Goal: Task Accomplishment & Management: Complete application form

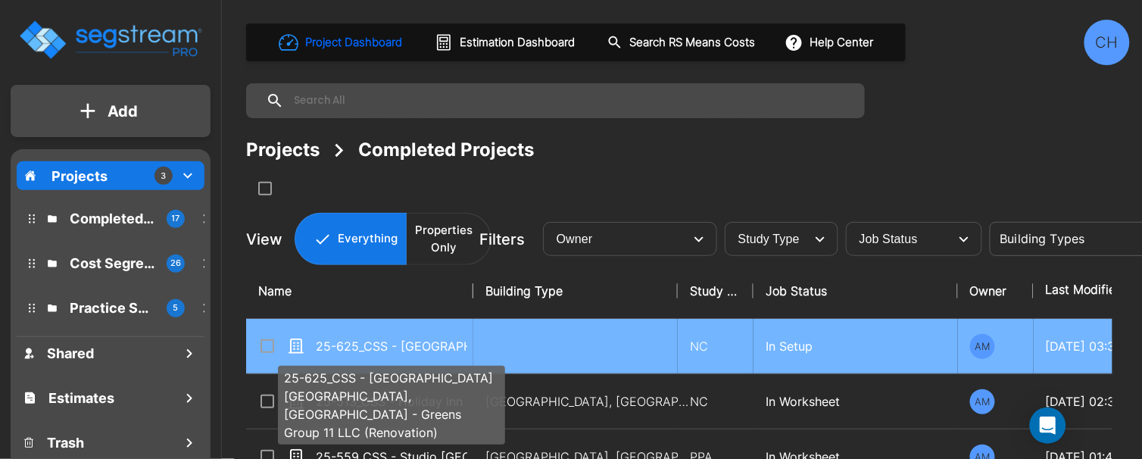
click at [413, 343] on p "25-625_CSS - [GEOGRAPHIC_DATA] [GEOGRAPHIC_DATA], [GEOGRAPHIC_DATA] - Greens Gr…" at bounding box center [392, 346] width 152 height 18
checkbox input "true"
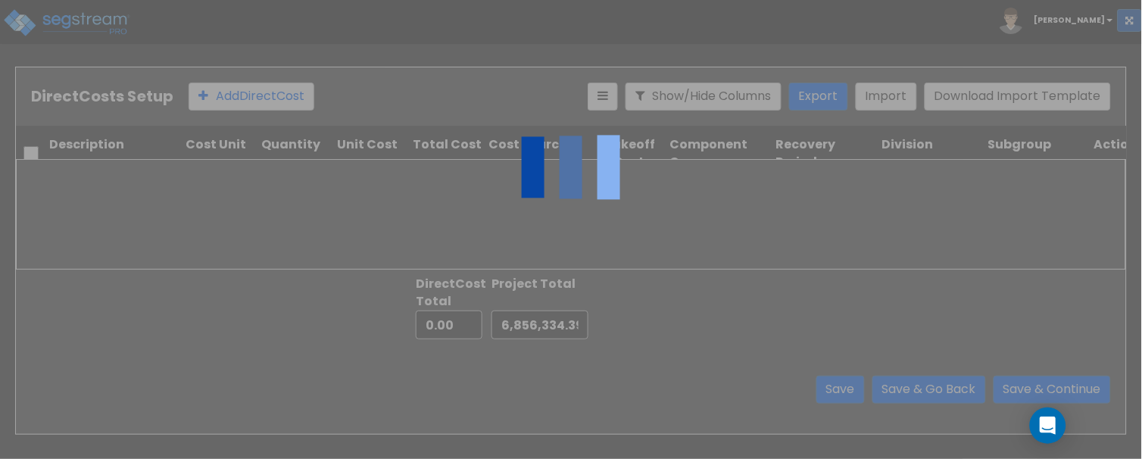
type input "6,400,147.23"
type input "13,256,481.62"
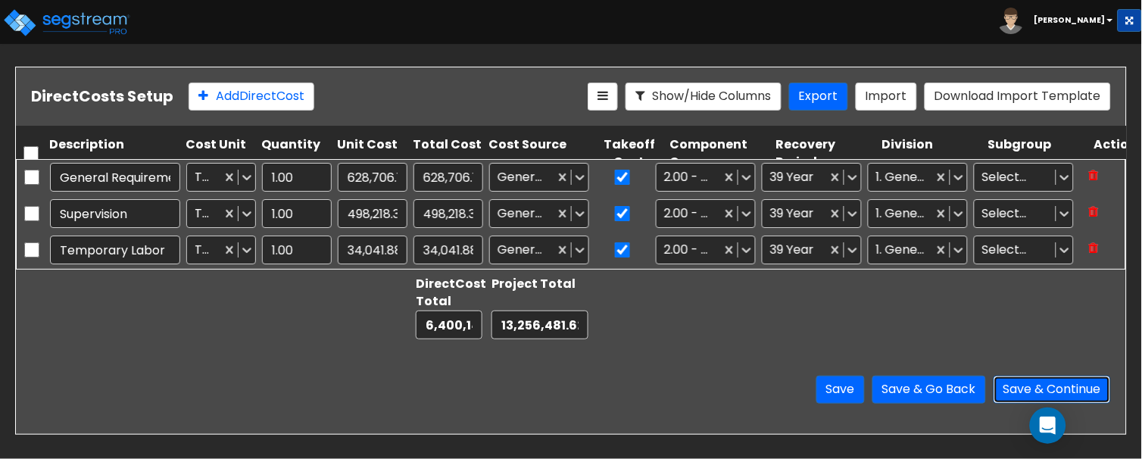
click at [1020, 393] on button "Save & Continue" at bounding box center [1052, 390] width 117 height 28
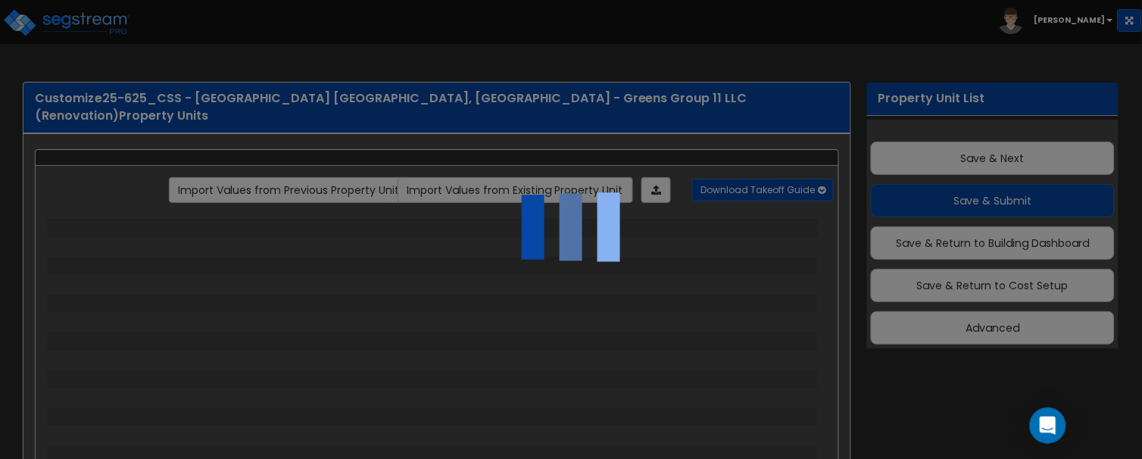
scroll to position [41, 0]
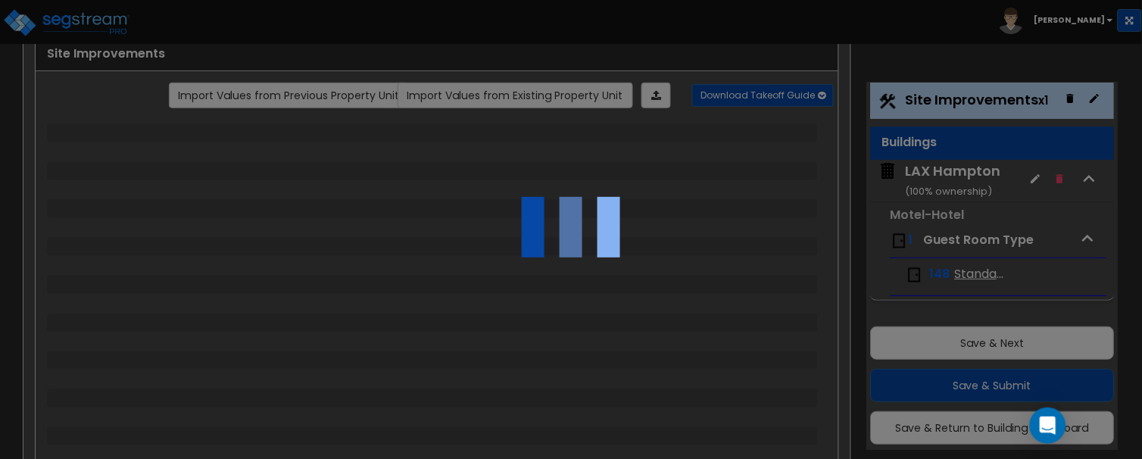
select select "2"
select select "1"
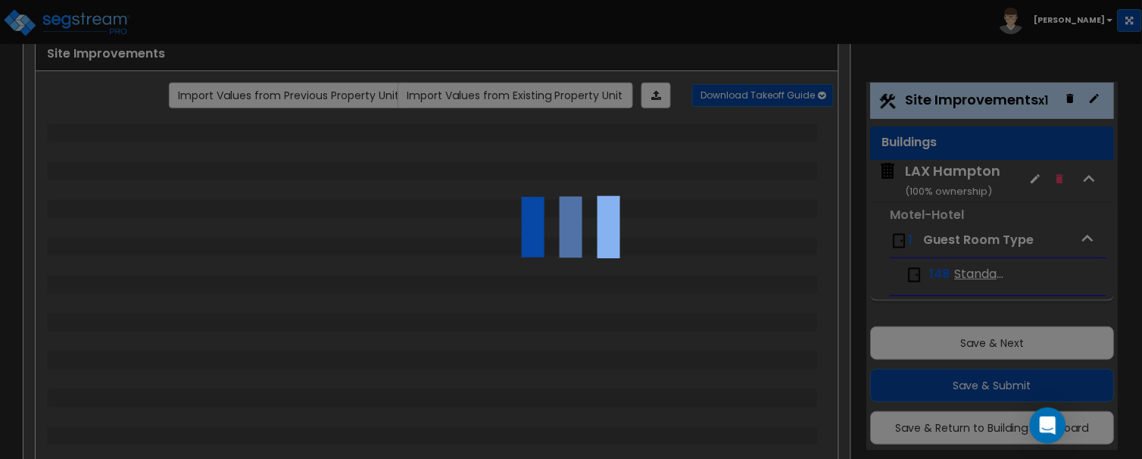
select select "1"
select select "2"
select select "1"
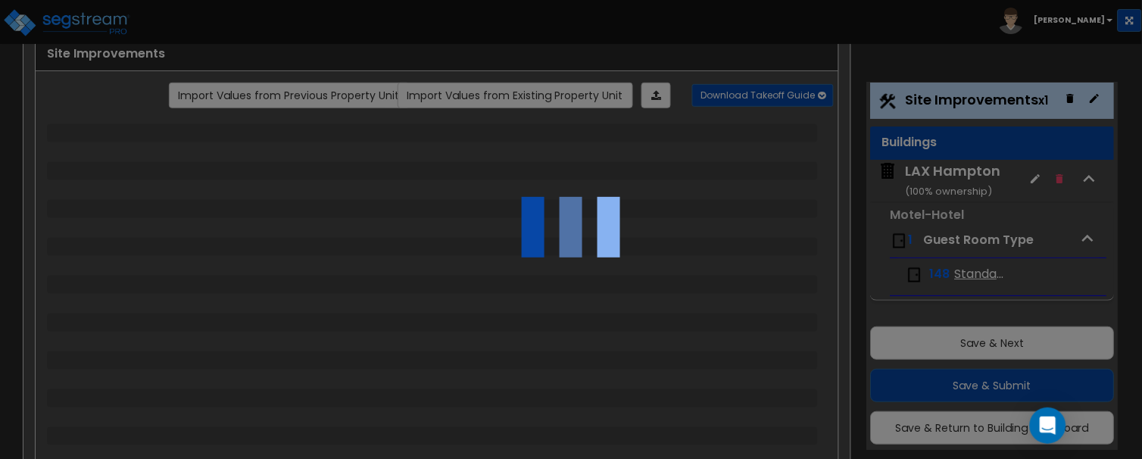
select select "2"
select select "1"
select select "2"
select select "3"
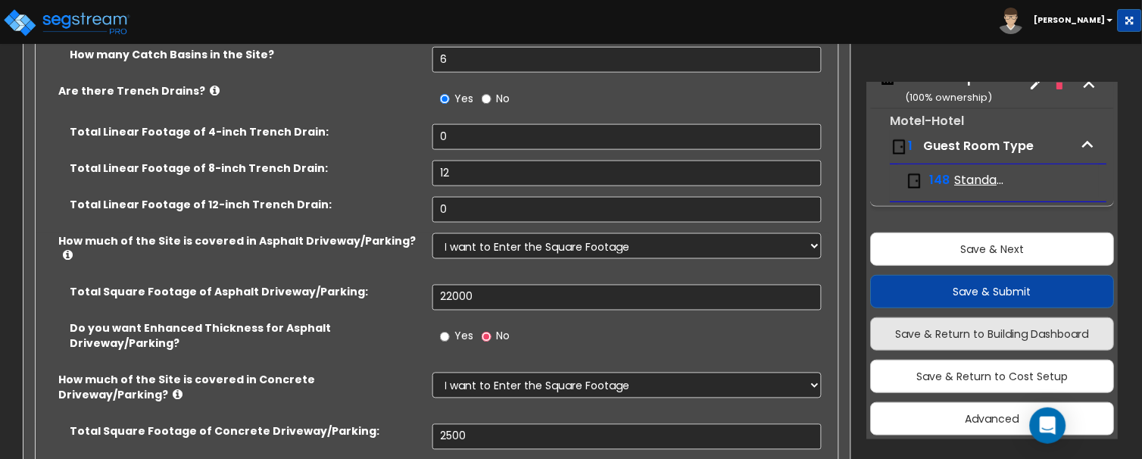
scroll to position [135, 0]
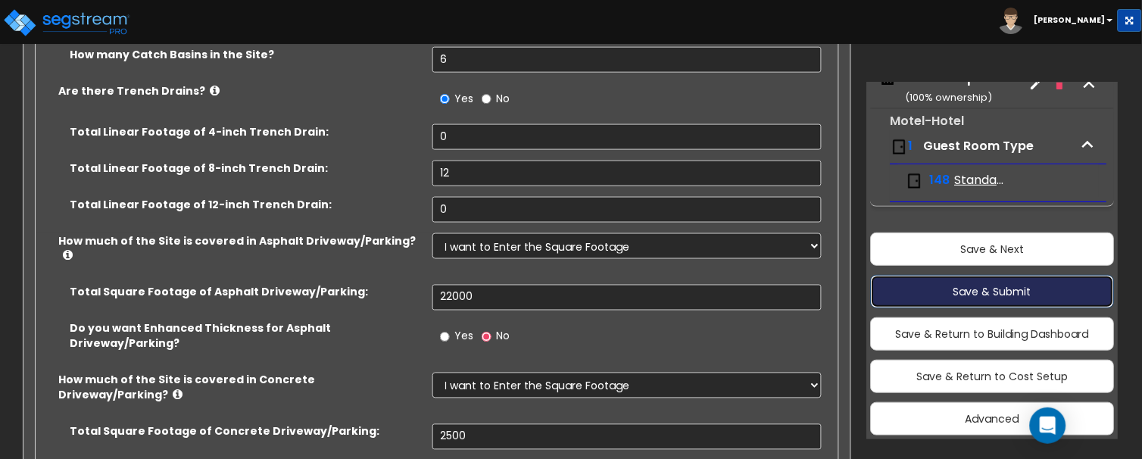
click at [955, 294] on button "Save & Submit" at bounding box center [993, 291] width 244 height 33
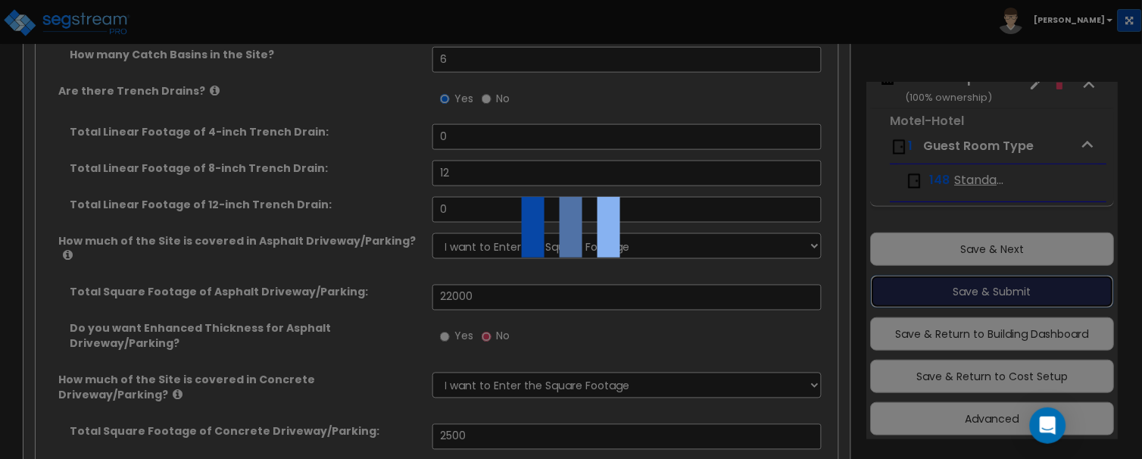
scroll to position [41, 0]
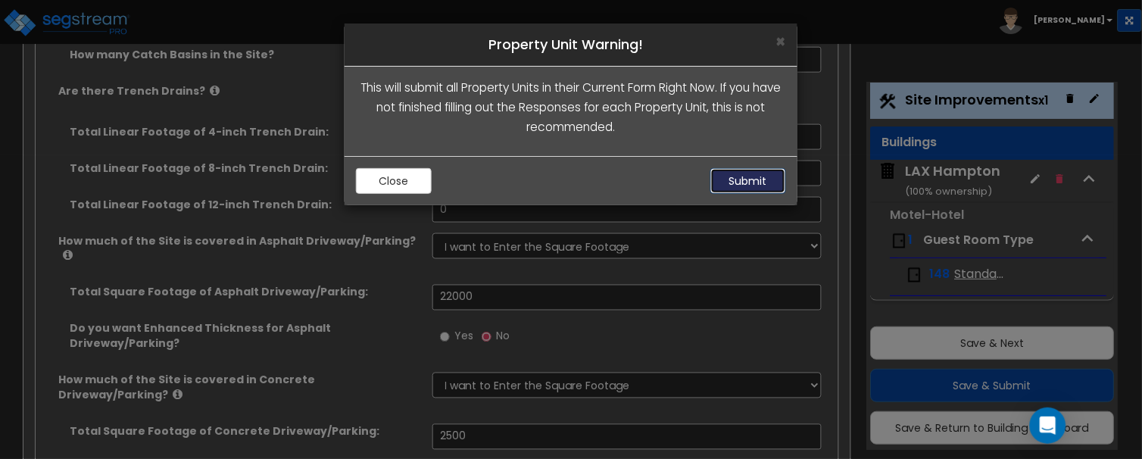
click at [753, 183] on button "Submit" at bounding box center [749, 181] width 76 height 26
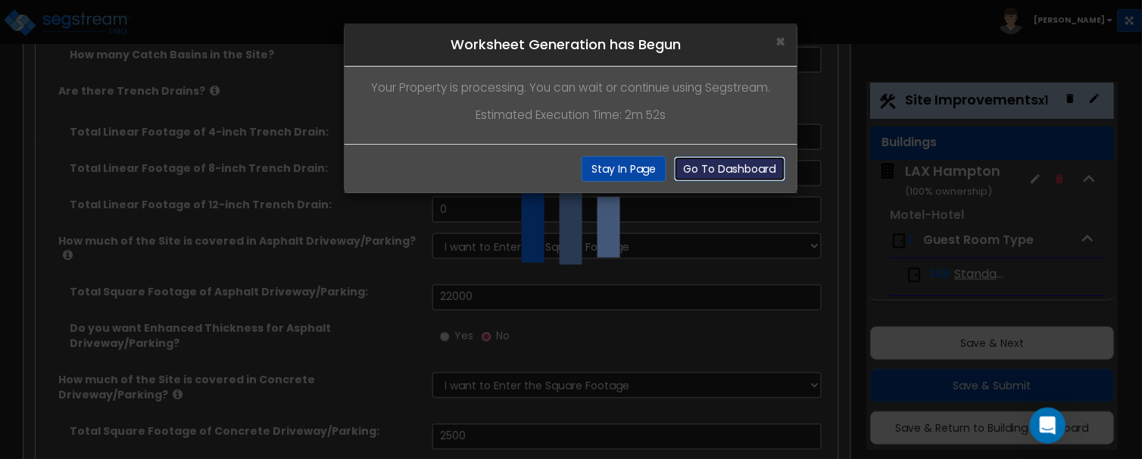
click at [690, 176] on button "Go To Dashboard" at bounding box center [730, 169] width 112 height 26
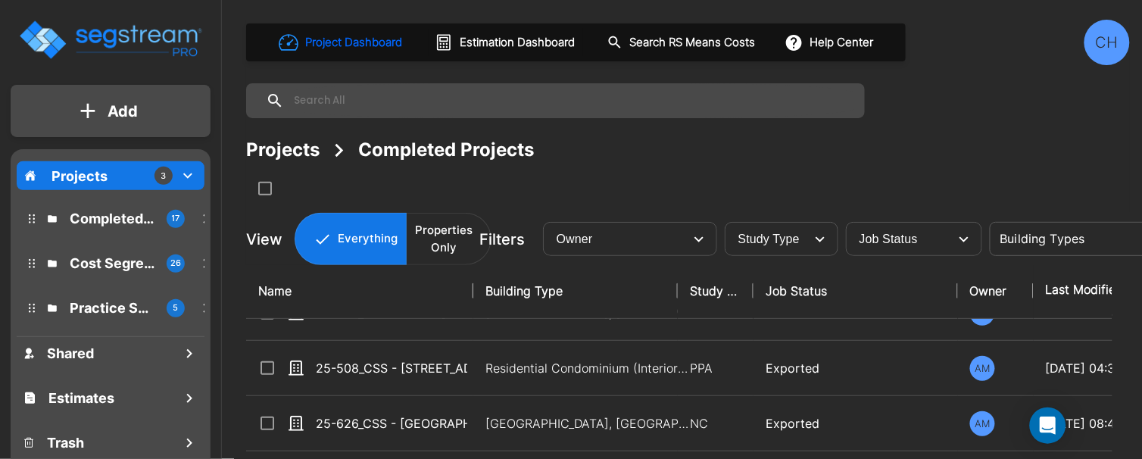
scroll to position [164, 0]
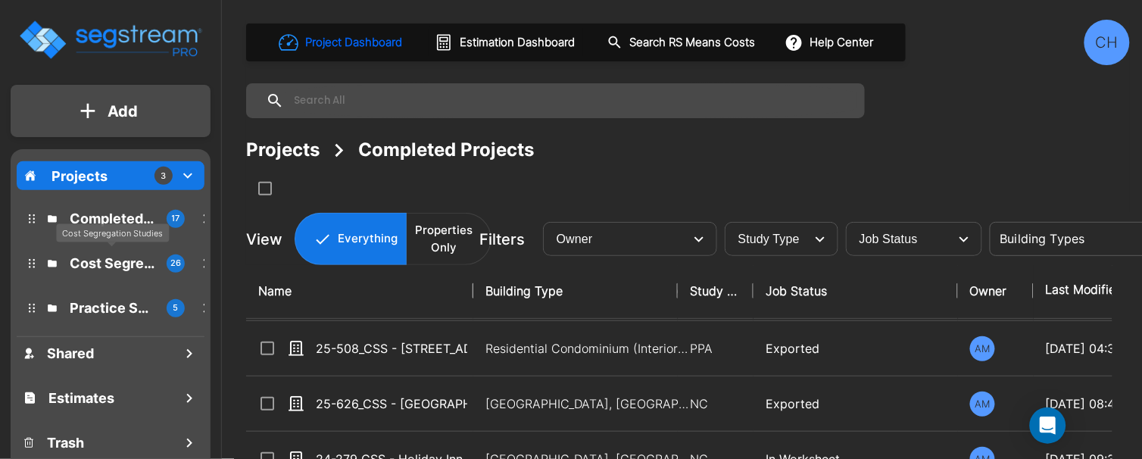
click at [108, 265] on p "Cost Segregation Studies" at bounding box center [112, 263] width 85 height 20
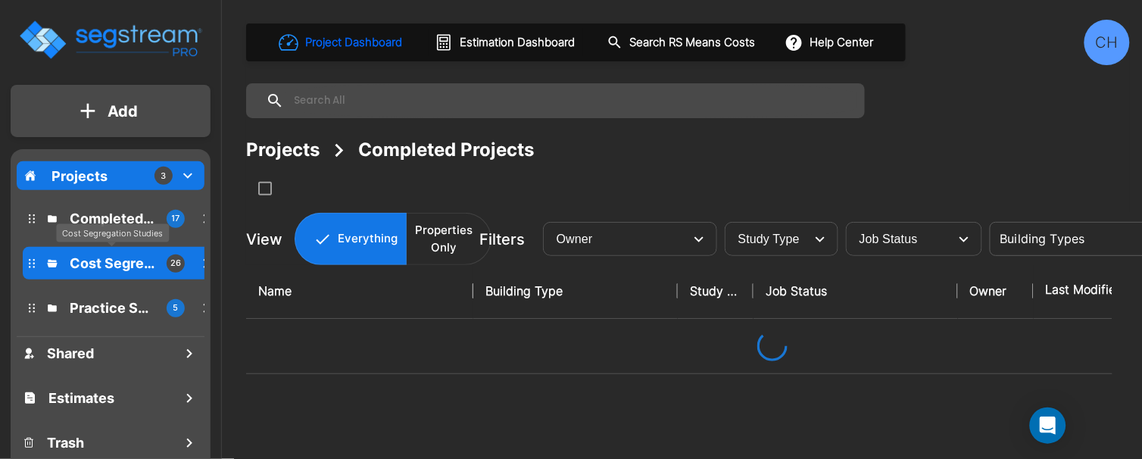
scroll to position [0, 0]
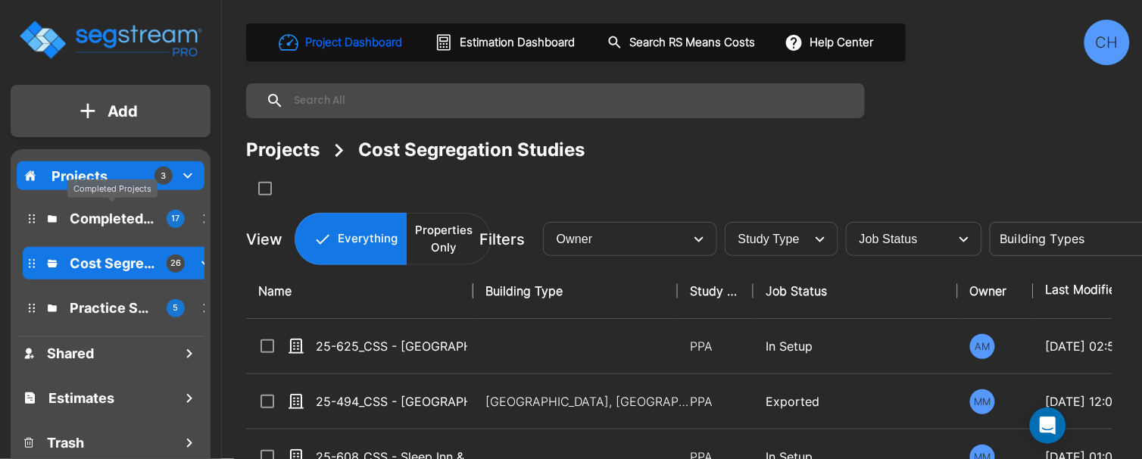
click at [108, 215] on p "Completed Projects" at bounding box center [112, 218] width 85 height 20
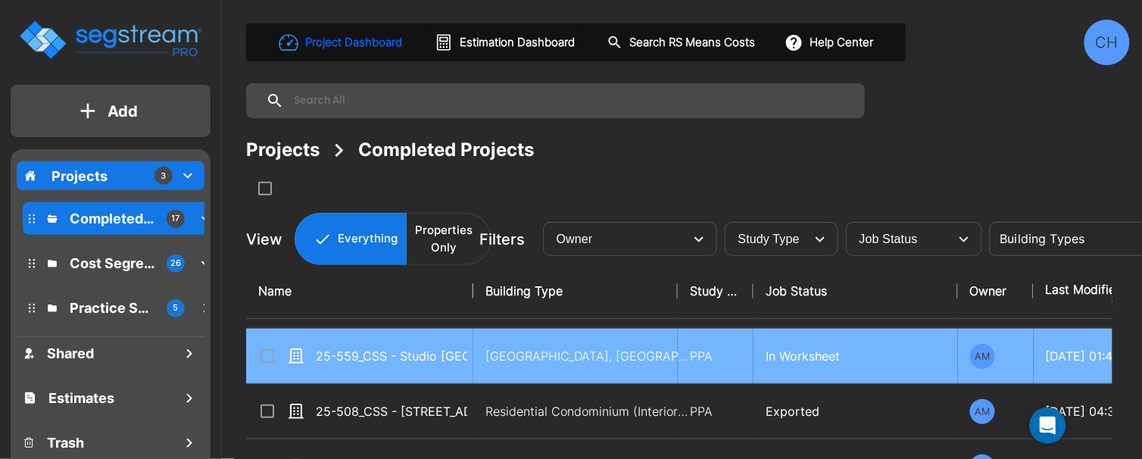
scroll to position [102, 0]
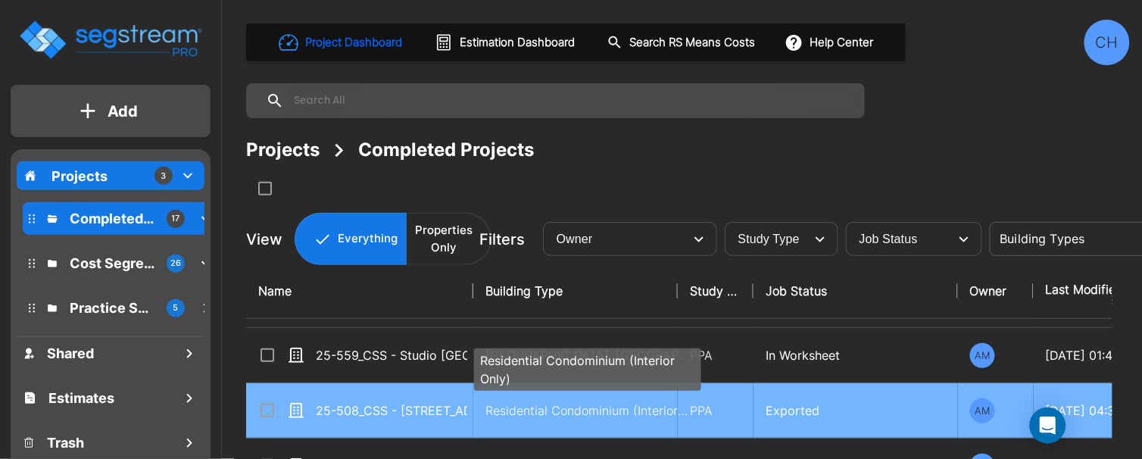
click at [542, 408] on p "Residential Condominium (Interior Only)" at bounding box center [588, 411] width 205 height 18
checkbox input "true"
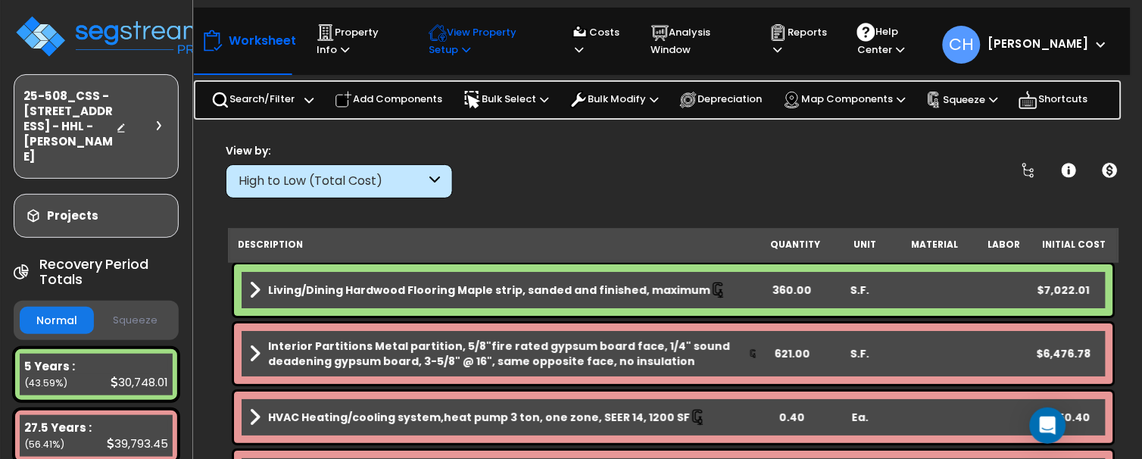
click at [462, 47] on icon at bounding box center [466, 50] width 8 height 10
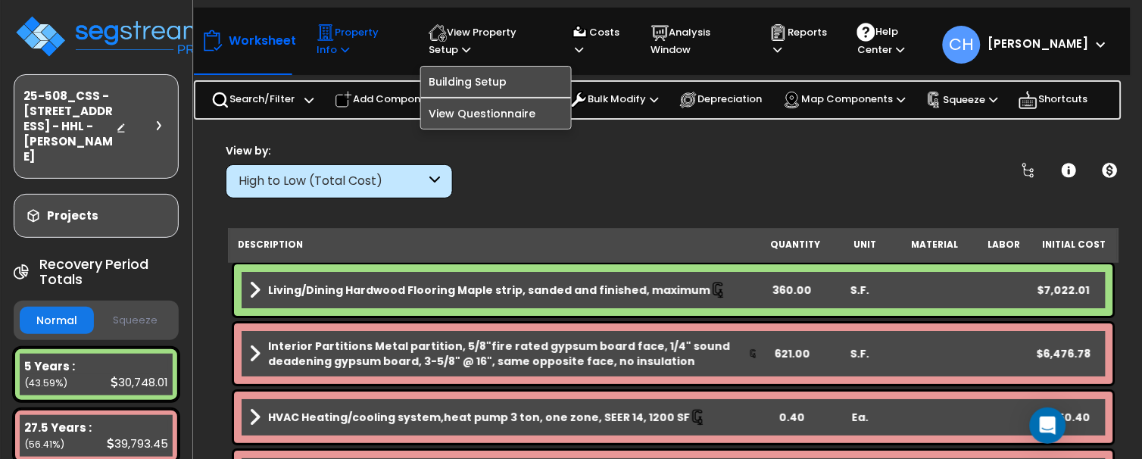
click at [341, 48] on icon at bounding box center [345, 50] width 8 height 10
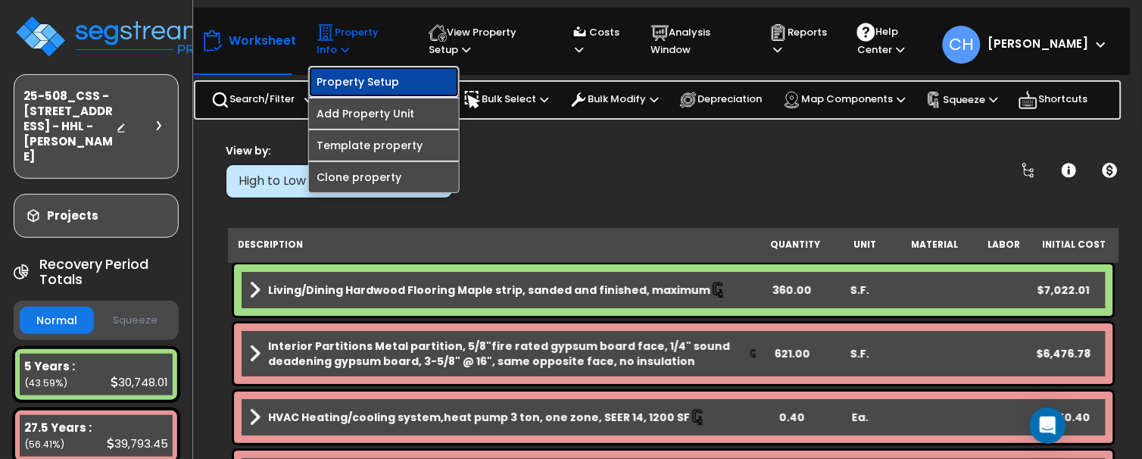
click at [374, 83] on link "Property Setup" at bounding box center [384, 82] width 150 height 30
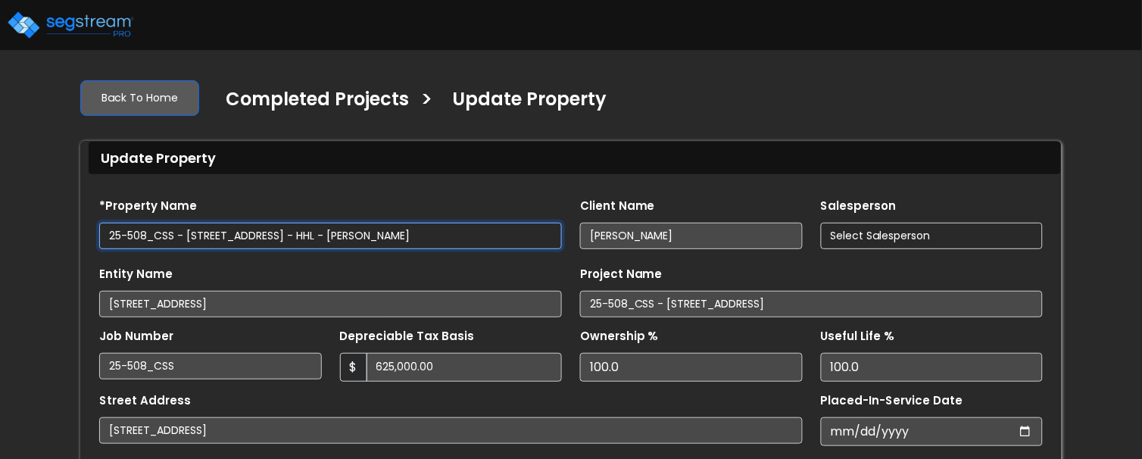
type input "20,227.0"
select select "2024"
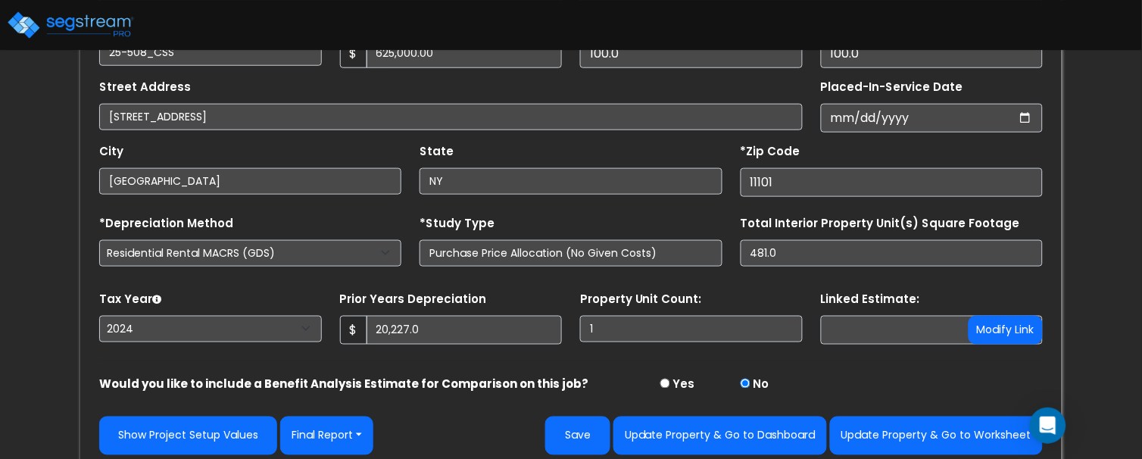
scroll to position [313, 0]
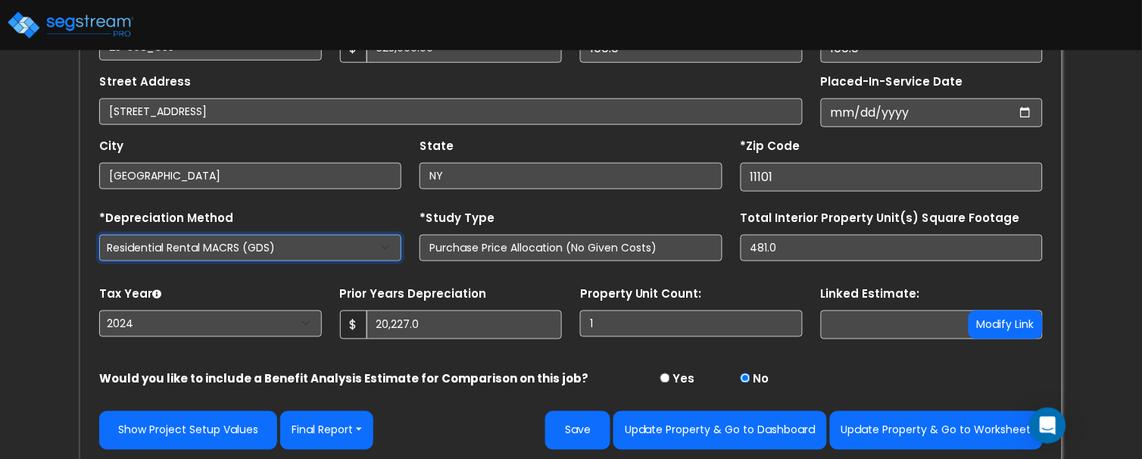
click at [285, 253] on select "Commercial MACRS (GDS) Residential Rental MACRS (GDS) Commercial MACRS (GDS) QIP" at bounding box center [250, 248] width 302 height 27
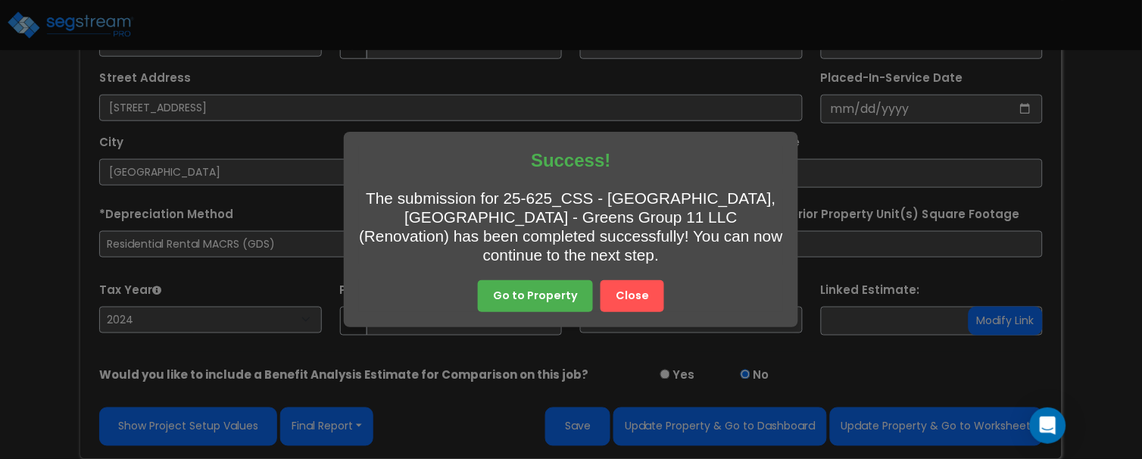
click at [617, 297] on button "Close" at bounding box center [633, 296] width 64 height 32
